Goal: Task Accomplishment & Management: Complete application form

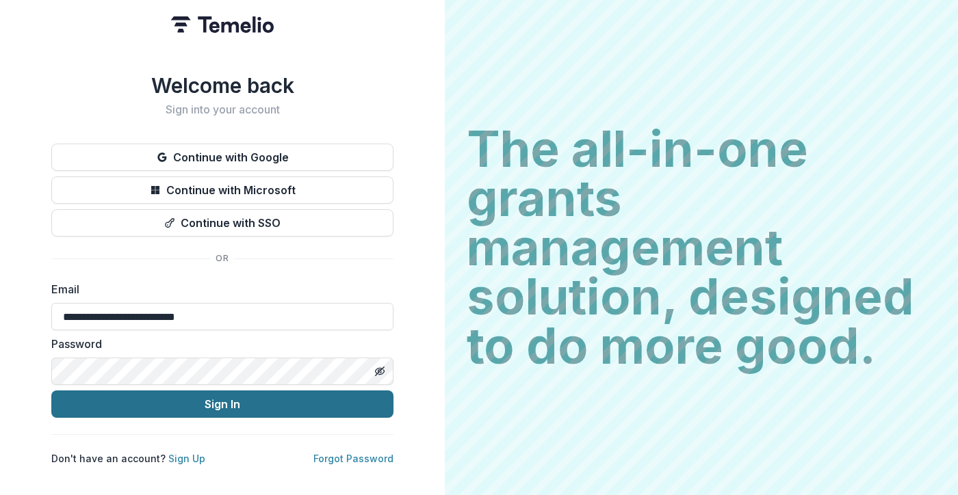
click at [226, 401] on button "Sign In" at bounding box center [222, 404] width 342 height 27
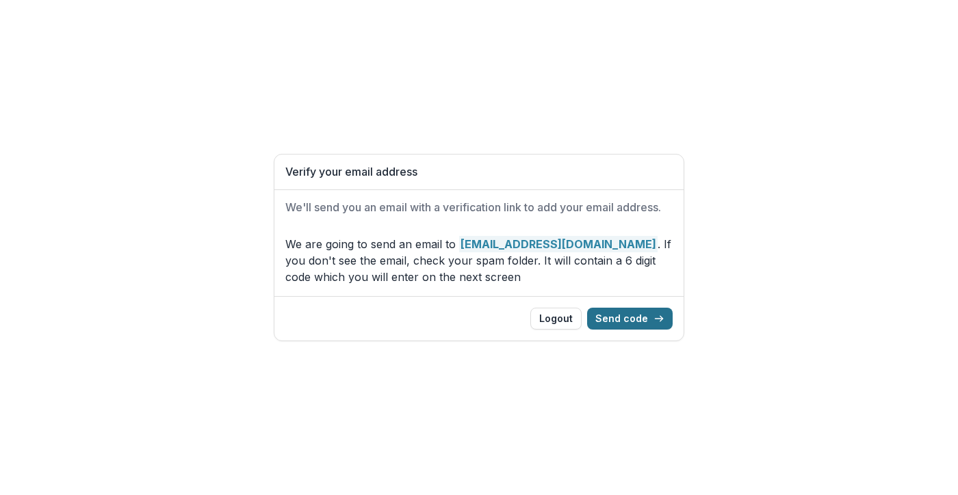
click at [633, 317] on button "Send code" at bounding box center [629, 319] width 85 height 22
click at [630, 314] on button "Send code" at bounding box center [629, 319] width 85 height 22
